Goal: Navigation & Orientation: Find specific page/section

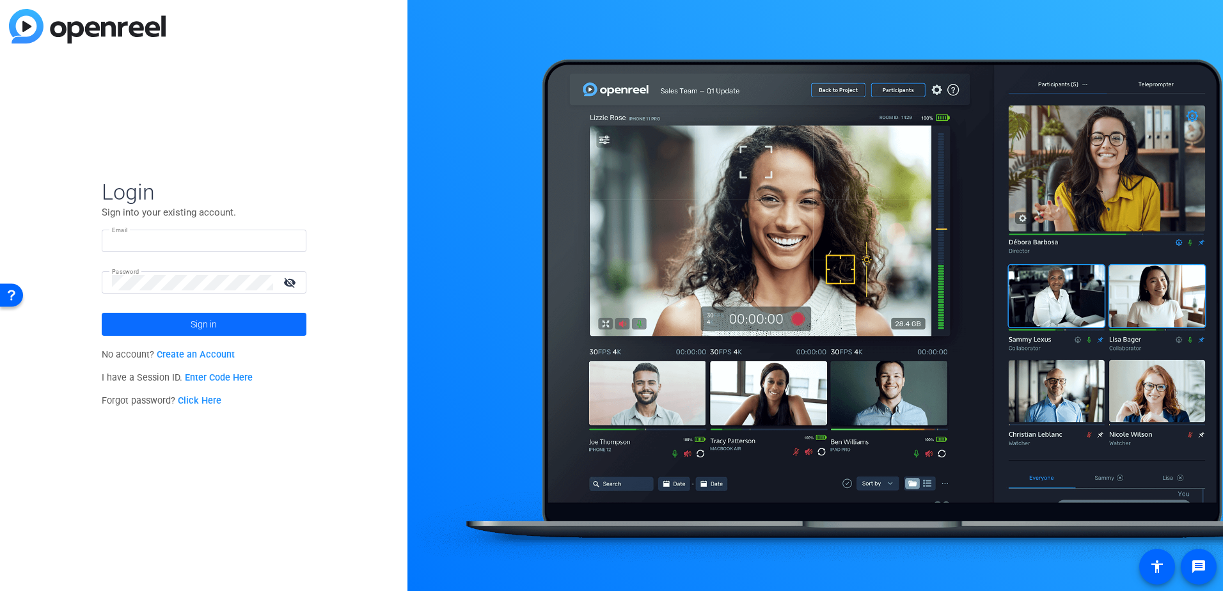
type input "[PERSON_NAME][EMAIL_ADDRESS][PERSON_NAME][PERSON_NAME][DOMAIN_NAME]"
click at [202, 321] on span "Sign in" at bounding box center [204, 324] width 26 height 32
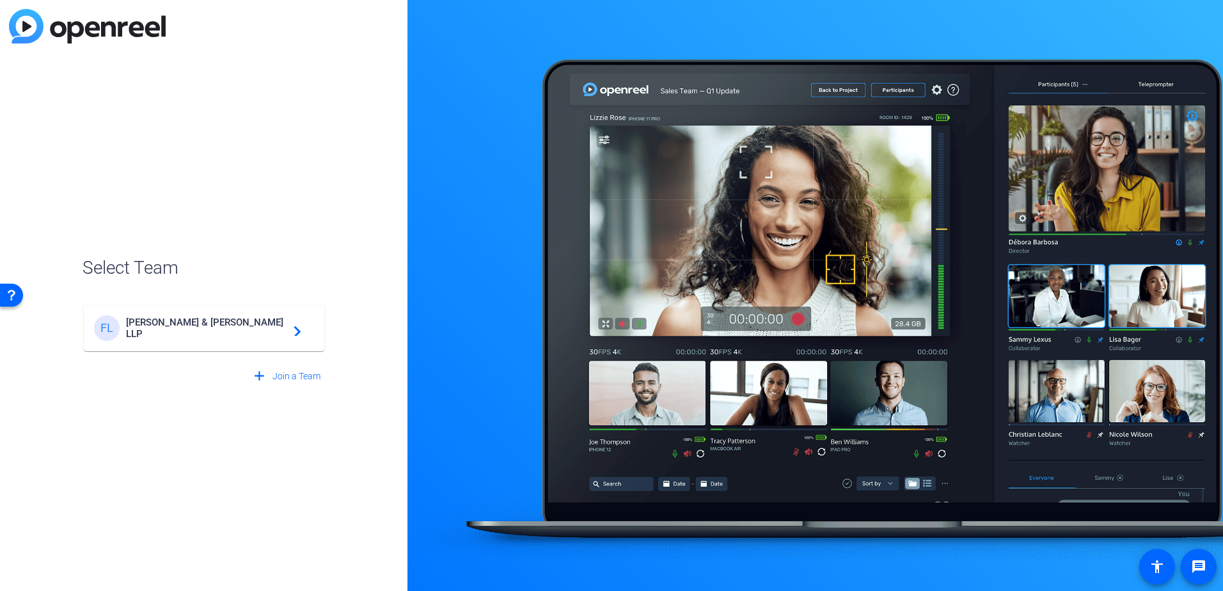
click at [196, 330] on span "[PERSON_NAME] & [PERSON_NAME] LLP" at bounding box center [206, 328] width 160 height 23
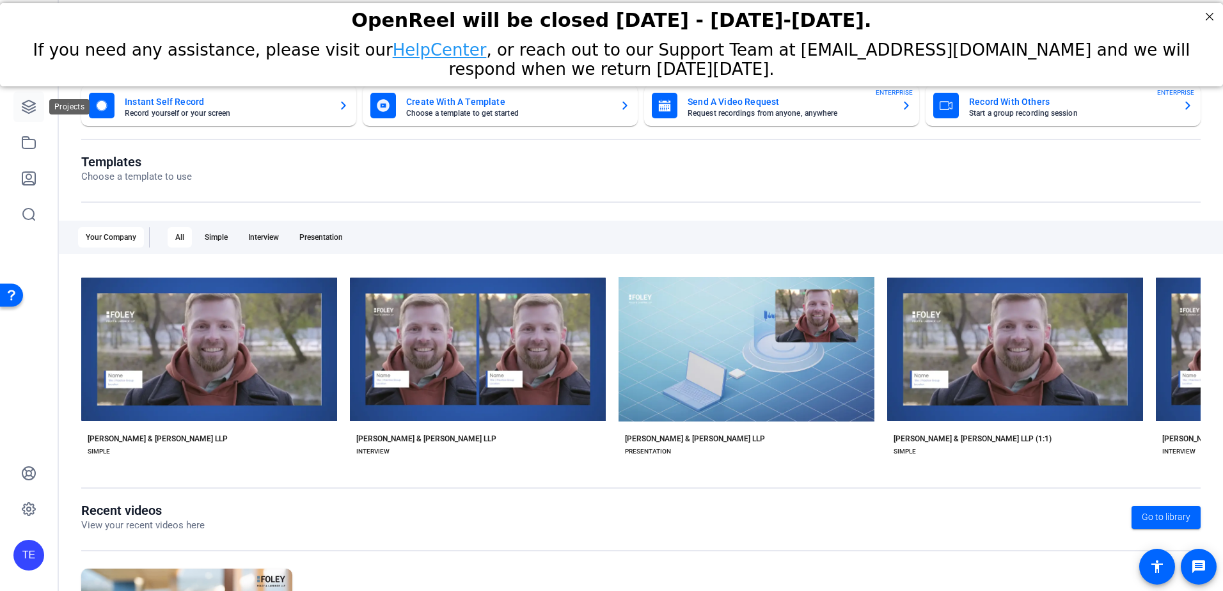
click at [35, 111] on icon at bounding box center [28, 106] width 13 height 13
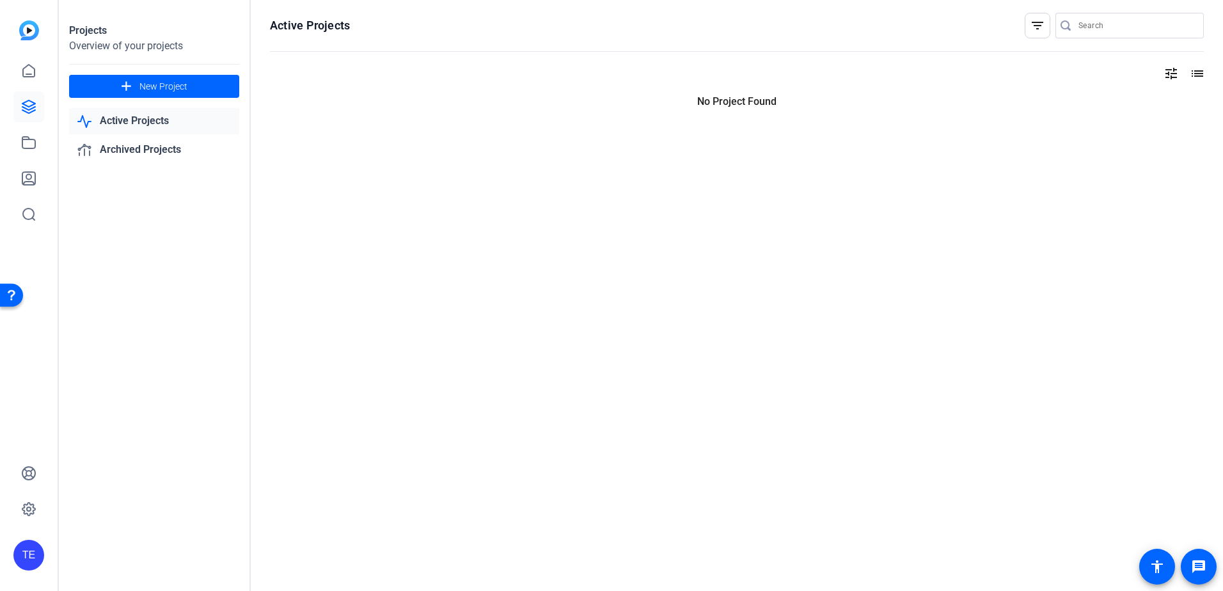
click at [152, 123] on link "Active Projects" at bounding box center [154, 121] width 170 height 26
click at [154, 145] on link "Archived Projects" at bounding box center [154, 150] width 170 height 26
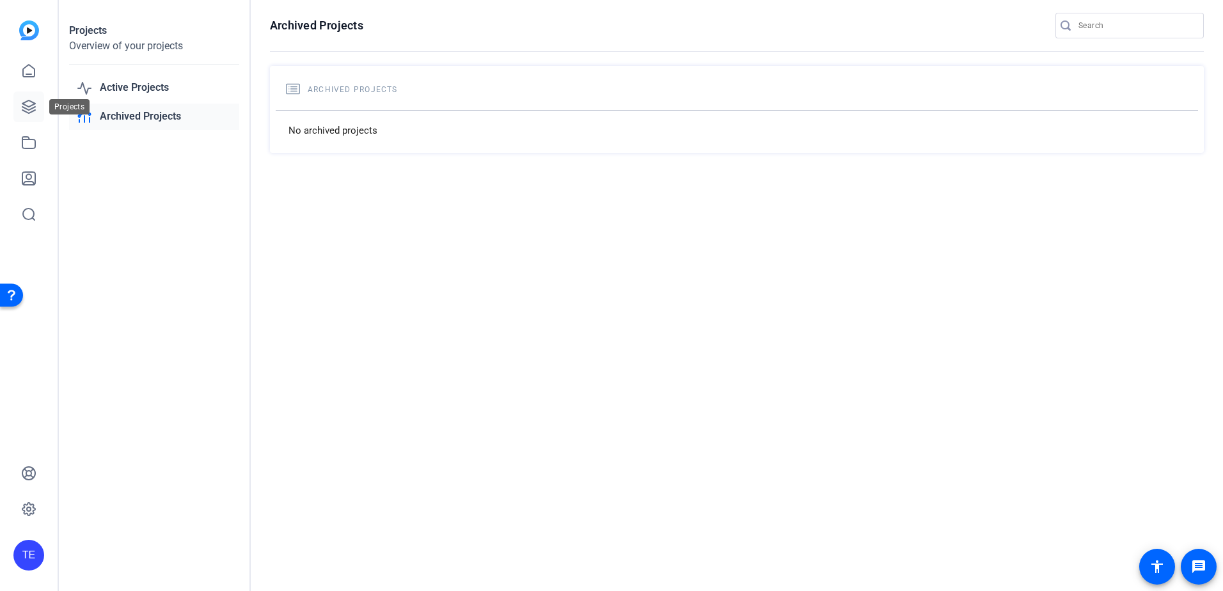
click at [29, 101] on icon at bounding box center [28, 106] width 13 height 13
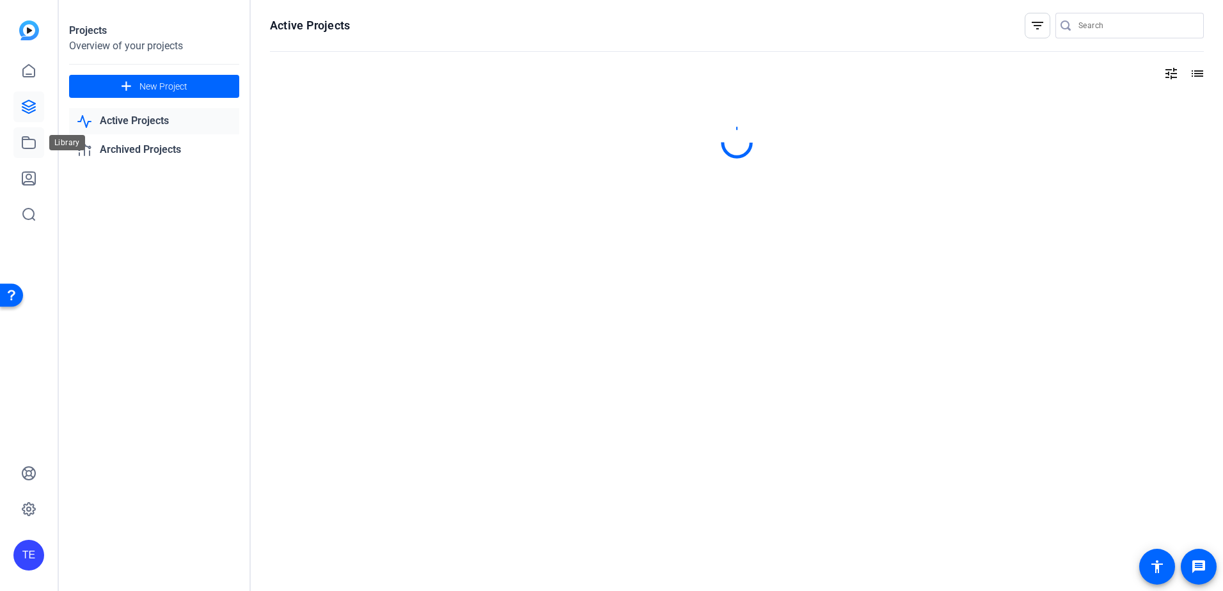
click at [31, 144] on icon at bounding box center [28, 142] width 15 height 15
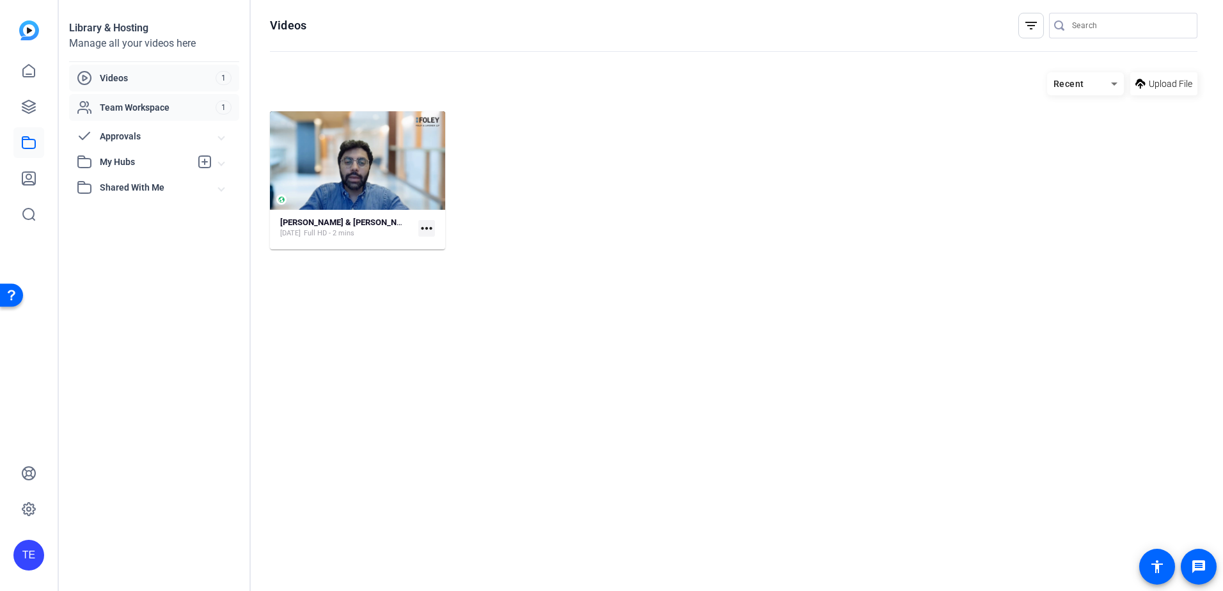
click at [154, 104] on span "Team Workspace" at bounding box center [158, 107] width 116 height 13
click at [29, 176] on icon at bounding box center [28, 178] width 15 height 15
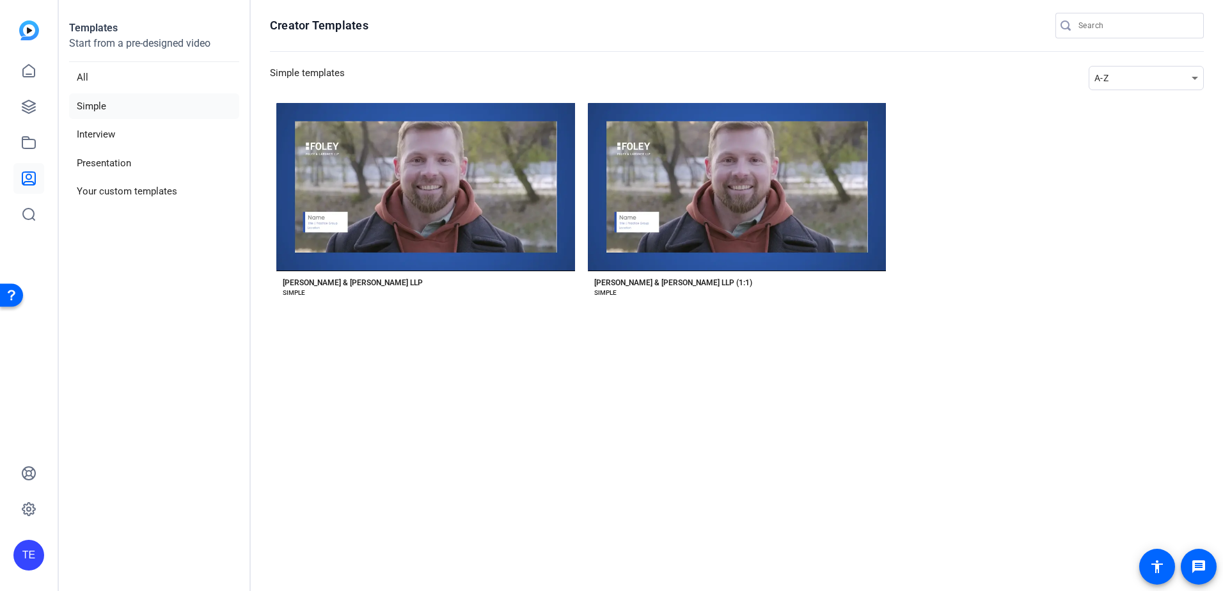
click at [28, 32] on img at bounding box center [29, 30] width 20 height 20
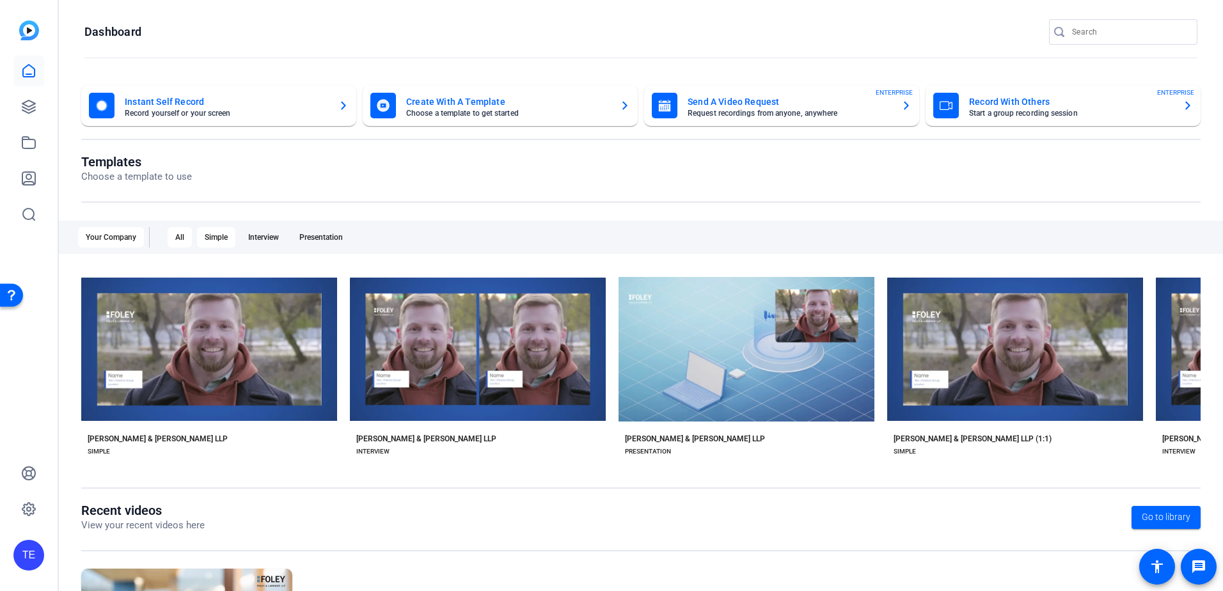
click at [221, 239] on div "Simple" at bounding box center [216, 237] width 38 height 20
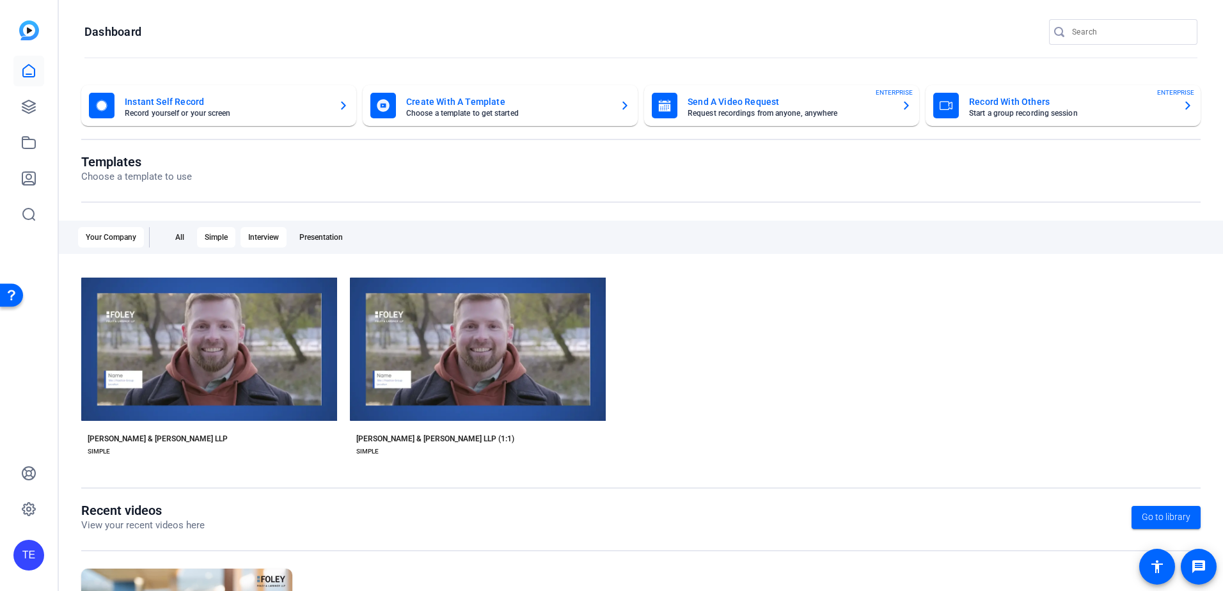
click at [260, 234] on div "Interview" at bounding box center [264, 237] width 46 height 20
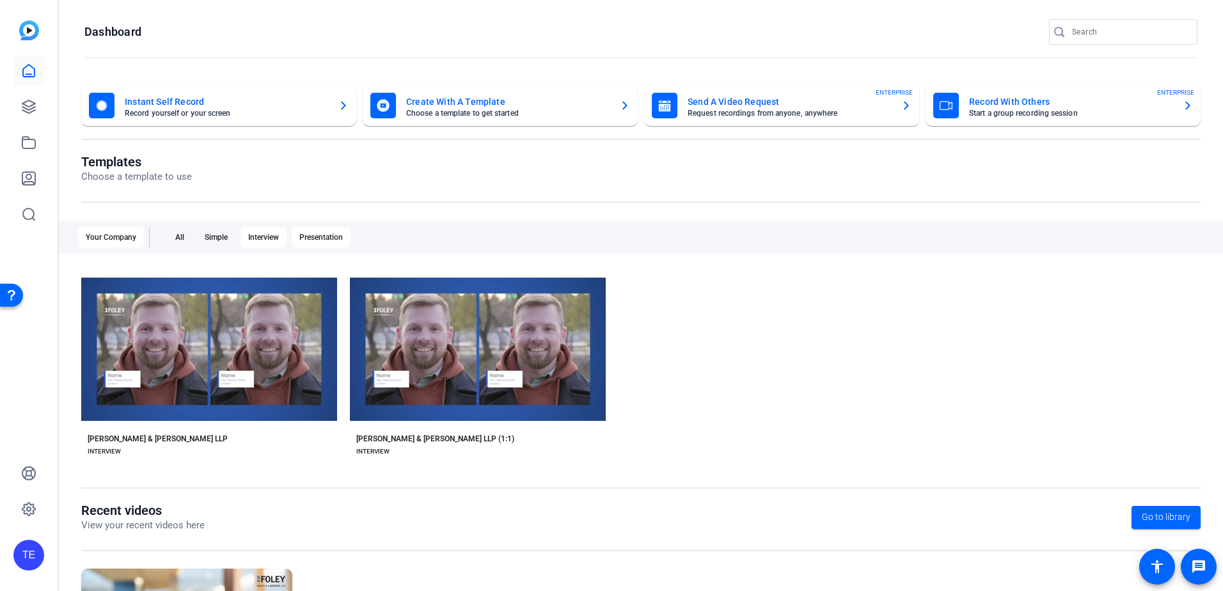
click at [317, 231] on div "Presentation" at bounding box center [321, 237] width 59 height 20
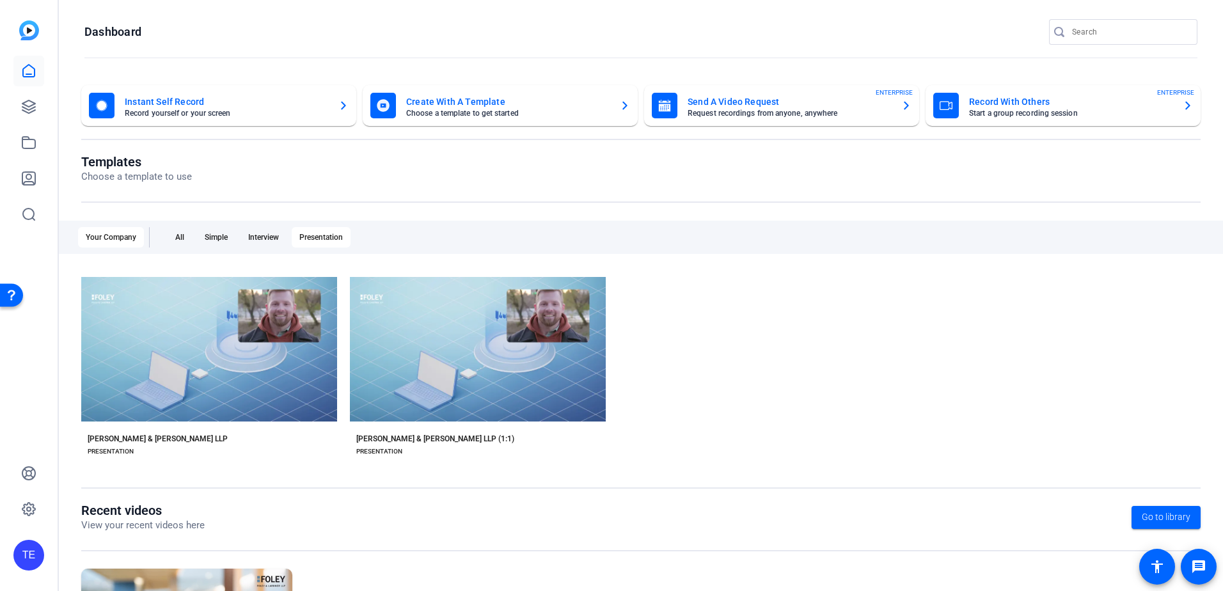
click at [110, 235] on div "Your Company" at bounding box center [111, 237] width 66 height 20
click at [35, 100] on icon at bounding box center [28, 106] width 15 height 15
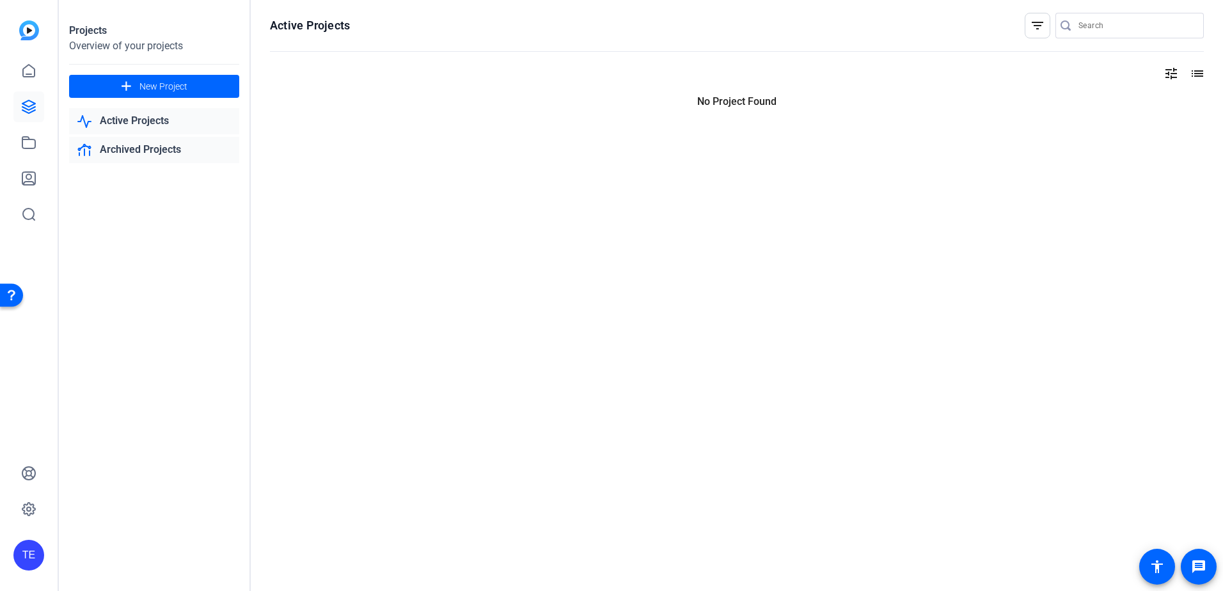
click at [137, 153] on link "Archived Projects" at bounding box center [154, 150] width 170 height 26
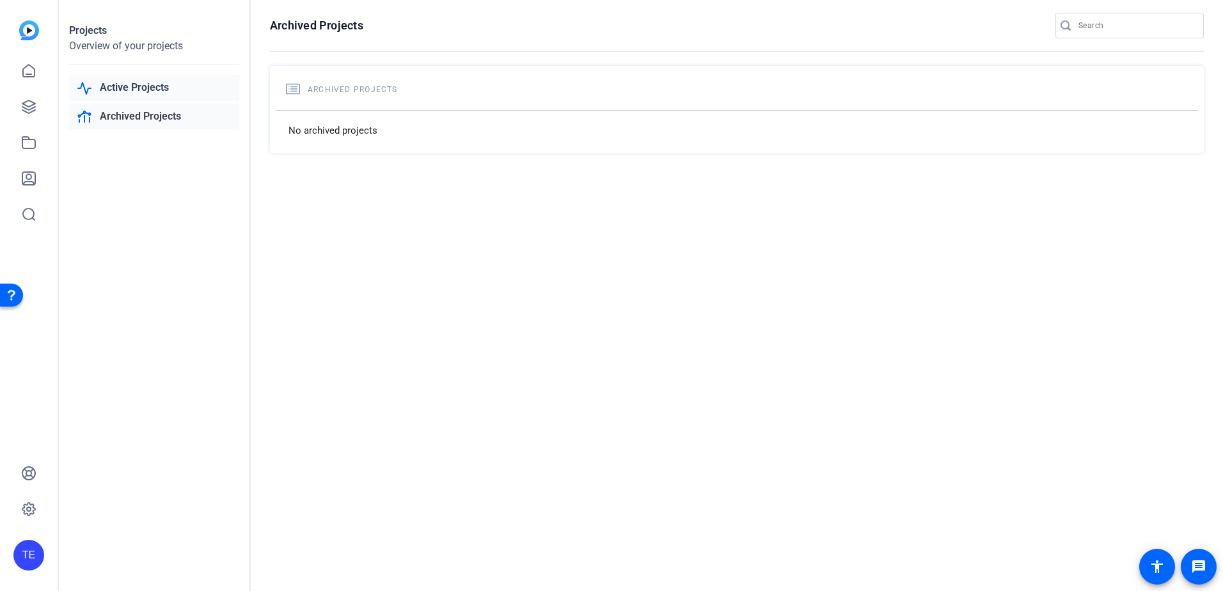
click at [126, 81] on link "Active Projects" at bounding box center [154, 88] width 170 height 26
